Goal: Transaction & Acquisition: Purchase product/service

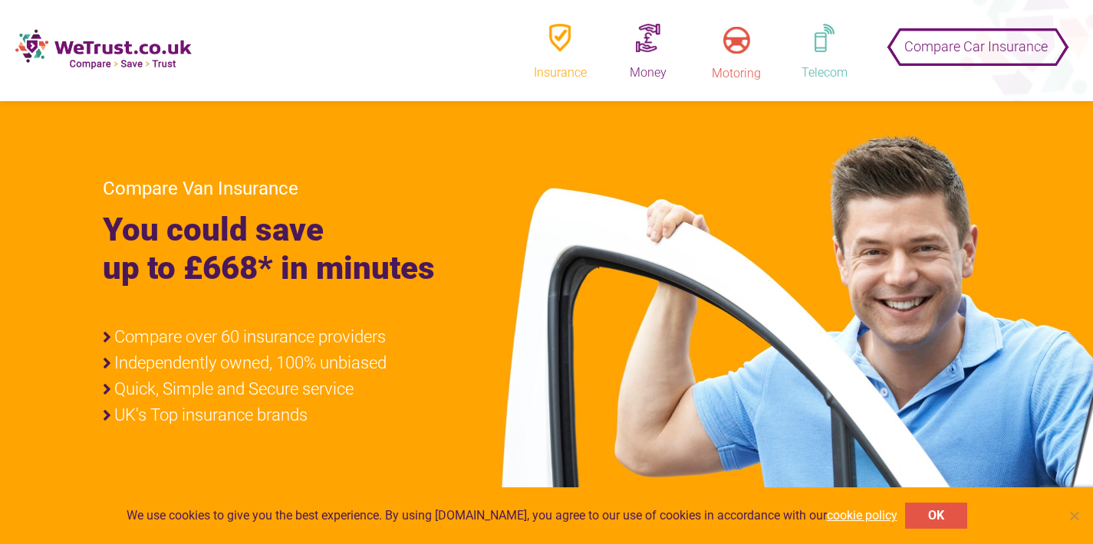
scroll to position [255, 0]
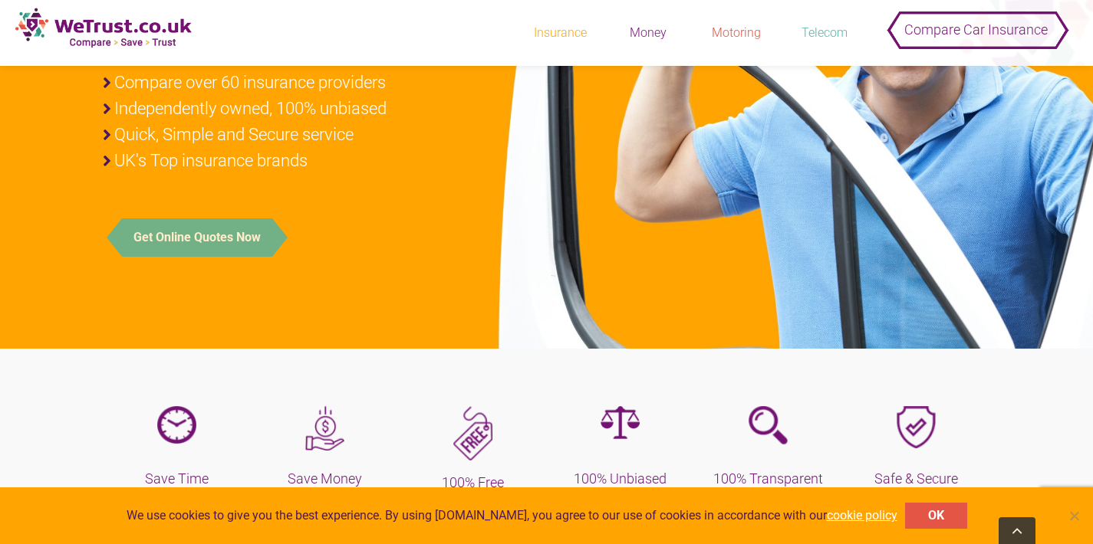
click at [222, 227] on button "Get Online Quotes Now" at bounding box center [197, 238] width 150 height 38
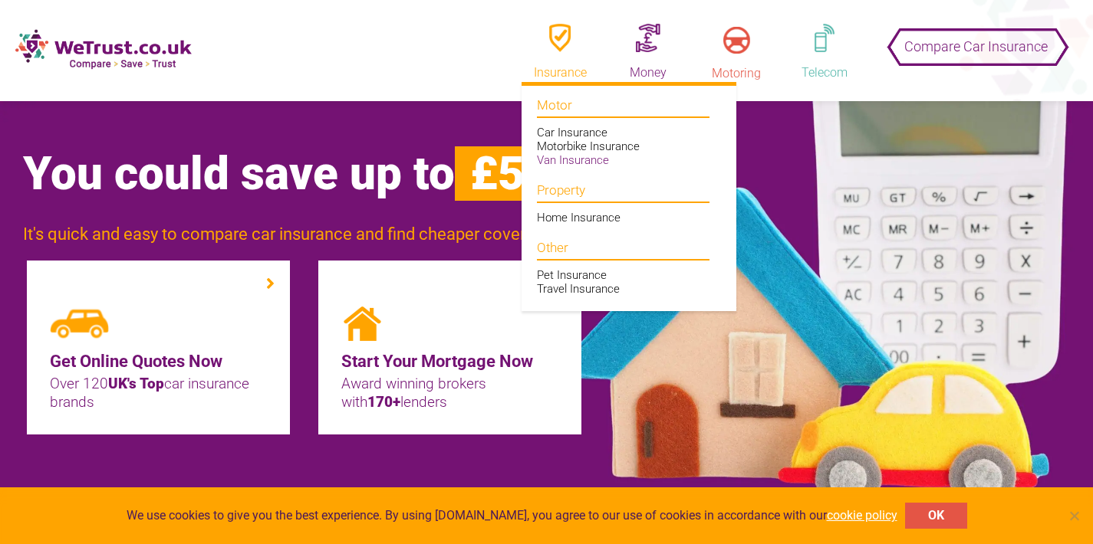
click at [558, 160] on link "Van Insurance" at bounding box center [573, 160] width 72 height 14
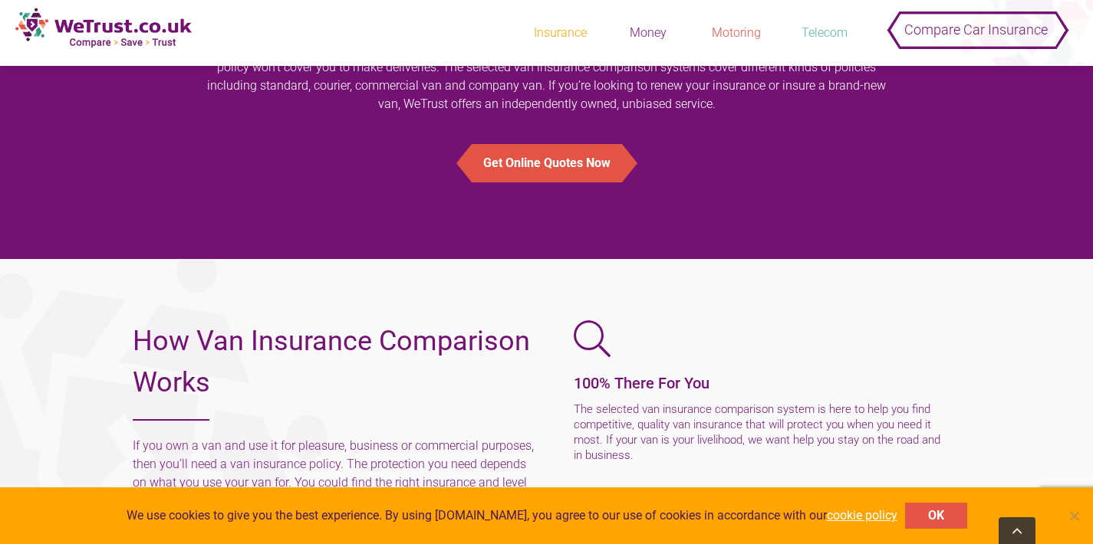
scroll to position [1940, 0]
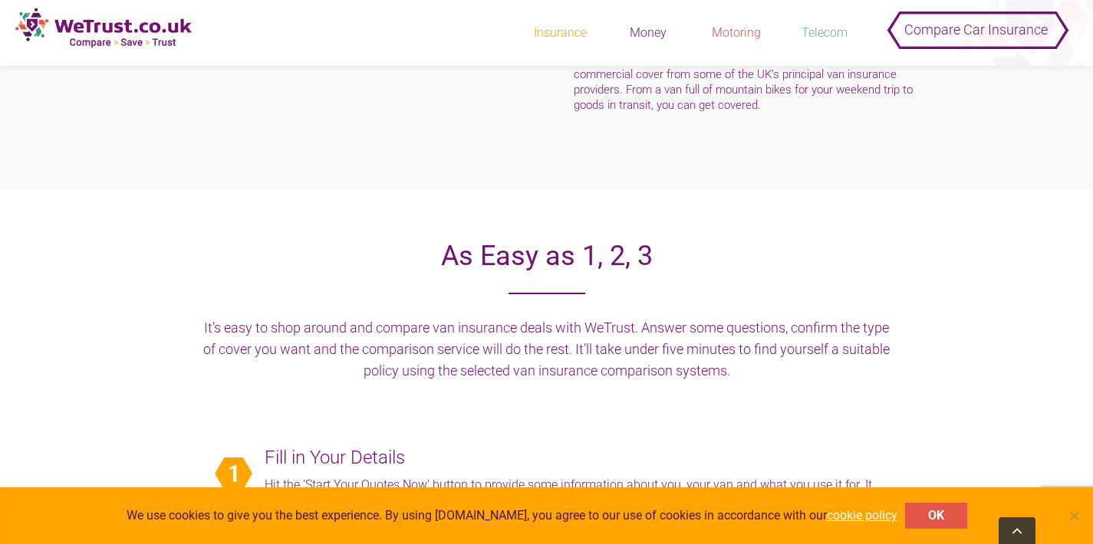
click at [1077, 524] on div "We use cookies to give you the best experience. By using [DOMAIN_NAME], you agr…" at bounding box center [546, 516] width 1093 height 57
click at [1075, 519] on span "Cookie Notice" at bounding box center [1073, 515] width 15 height 15
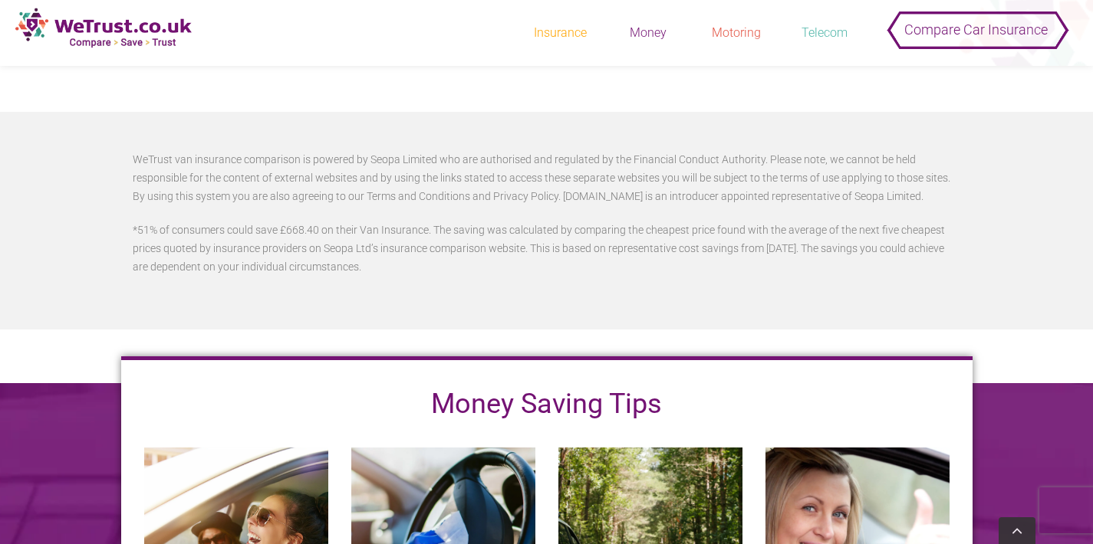
scroll to position [3446, 0]
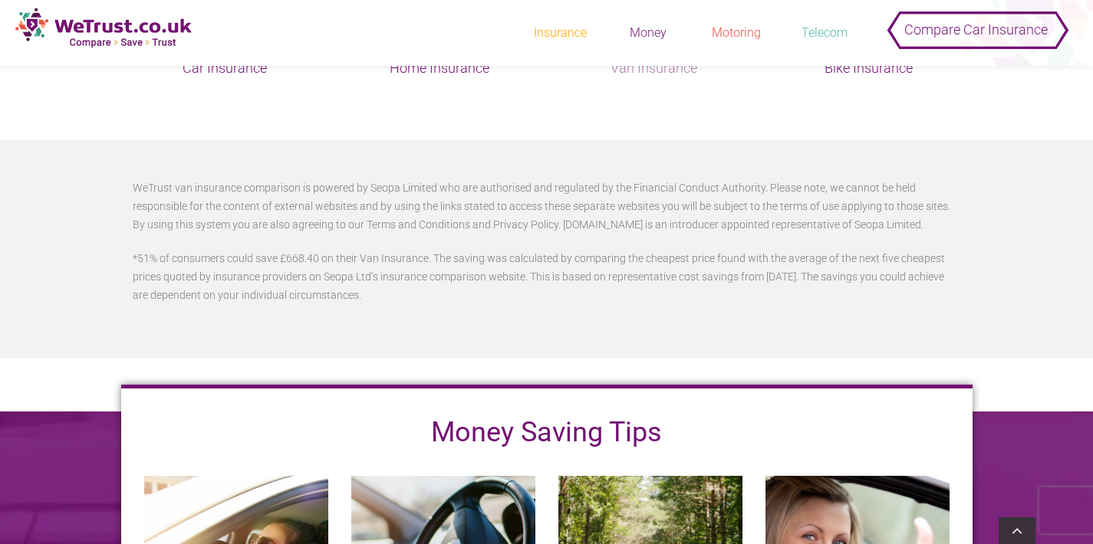
click at [656, 79] on h5 "Van Insurance" at bounding box center [653, 68] width 207 height 21
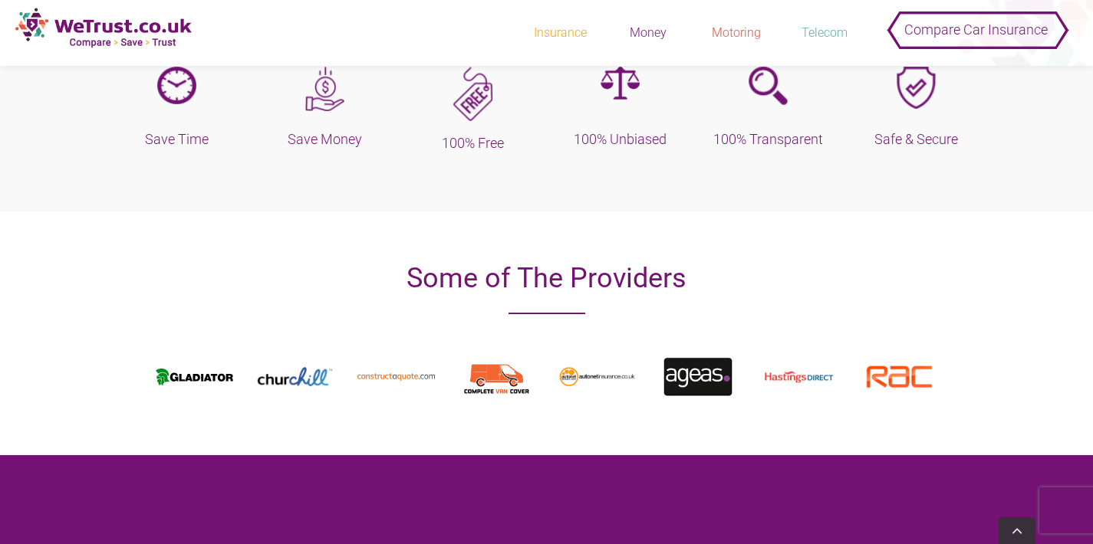
scroll to position [222, 0]
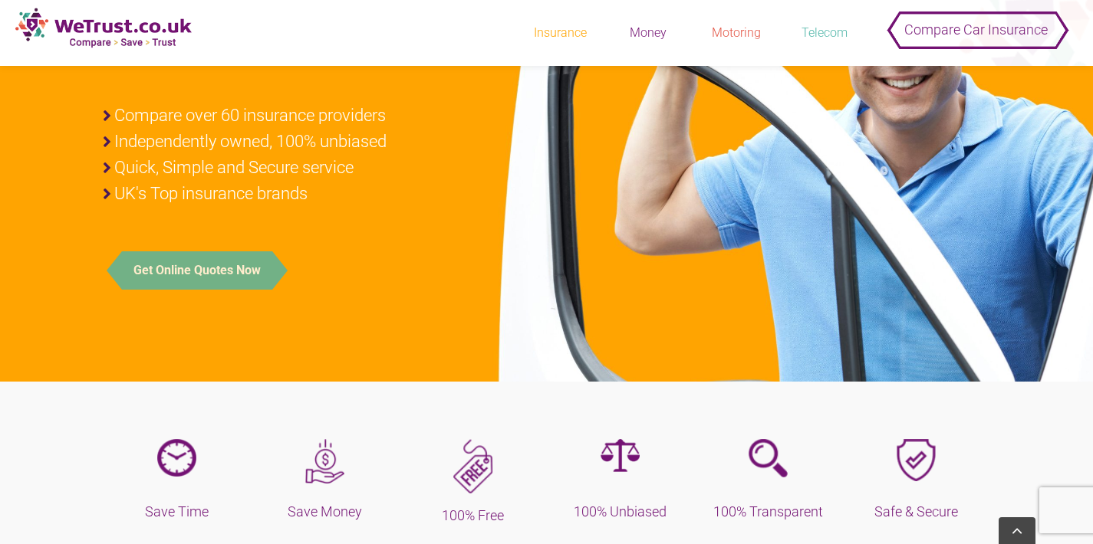
click at [220, 274] on button "Get Online Quotes Now" at bounding box center [197, 270] width 150 height 38
